Goal: Information Seeking & Learning: Learn about a topic

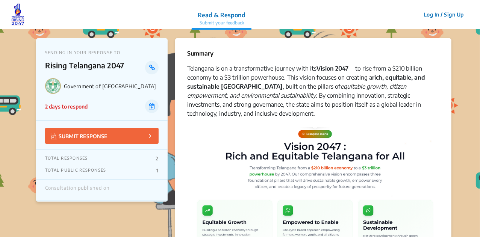
scroll to position [1848, 0]
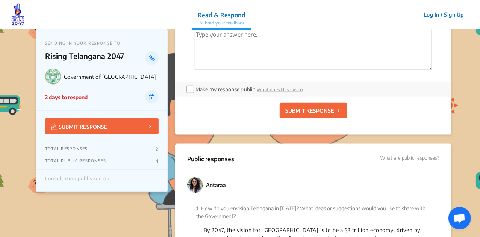
copy p "8976926914"
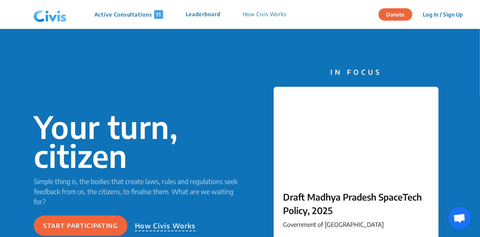
click at [113, 14] on p "Active Consultations 11" at bounding box center [128, 14] width 69 height 9
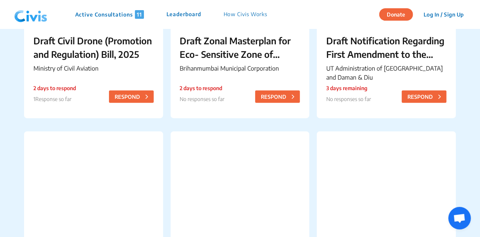
scroll to position [351, 0]
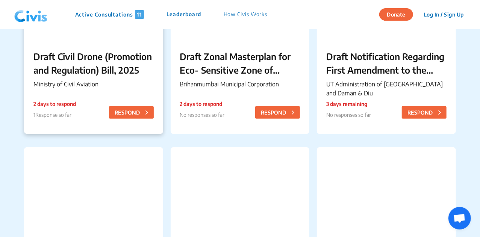
click at [100, 62] on p "Draft Civil Drone (Promotion and Regulation) Bill, 2025" at bounding box center [93, 63] width 120 height 27
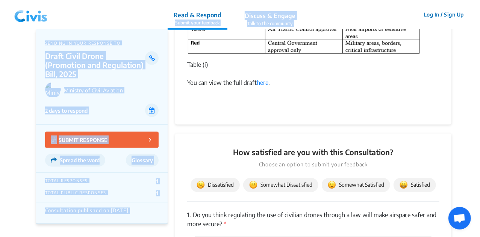
scroll to position [582, 0]
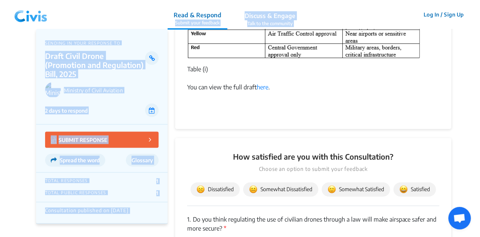
drag, startPoint x: 186, startPoint y: 70, endPoint x: 211, endPoint y: 72, distance: 24.9
copy div "Lor Ipsumdol si Ametc Adipisci eli seddoeiu tem Incid Utlab Etdol (Magnaaliq en…"
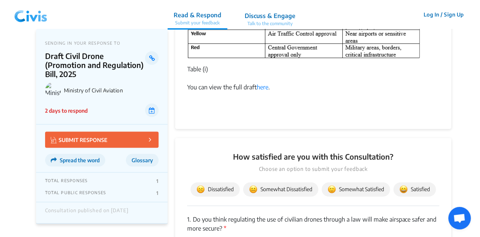
click at [241, 76] on div at bounding box center [313, 78] width 252 height 9
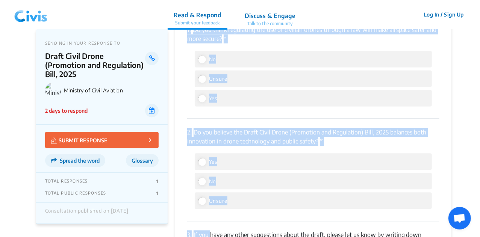
scroll to position [796, 0]
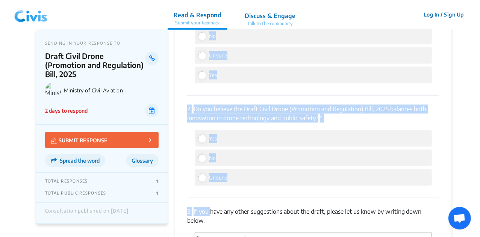
drag, startPoint x: 186, startPoint y: 97, endPoint x: 217, endPoint y: 215, distance: 122.4
click at [217, 215] on div "How satisfied are you with this Consultation? Choose an option to submit your f…" at bounding box center [313, 132] width 276 height 414
copy div "1. Do you think regulating the use of civilian drones through a law will make a…"
click at [231, 88] on div "1. Do you think regulating the use of civilian drones through a law will make a…" at bounding box center [313, 44] width 252 height 103
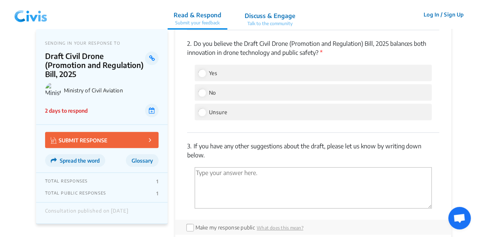
scroll to position [862, 0]
